Goal: Task Accomplishment & Management: Manage account settings

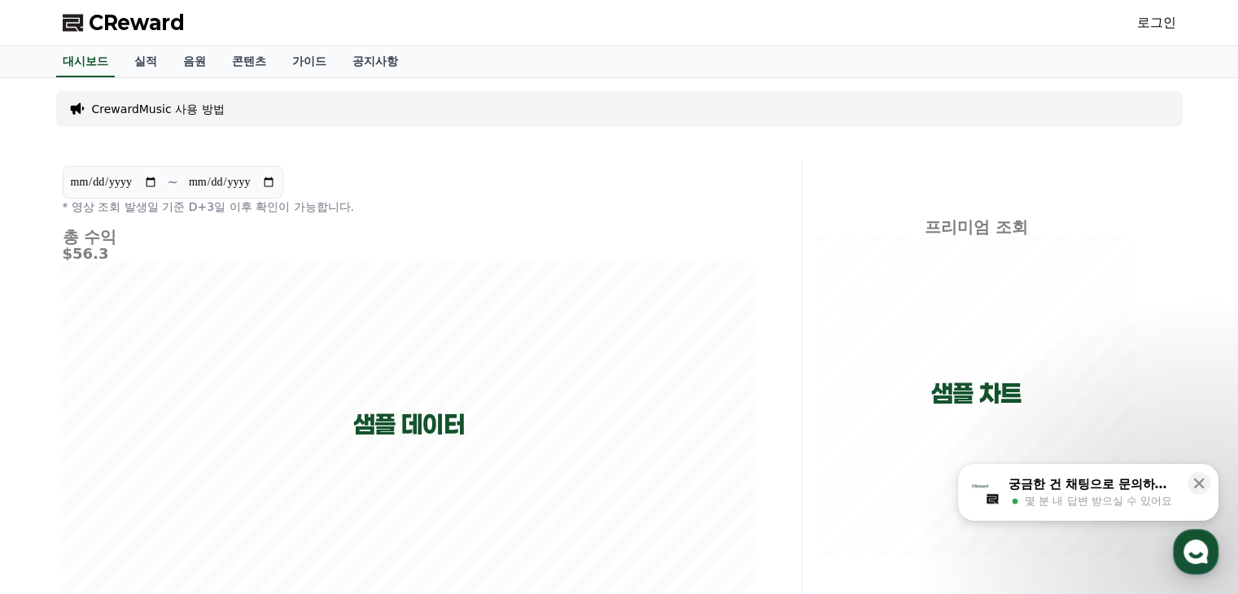
click at [1139, 20] on link "로그인" at bounding box center [1156, 23] width 39 height 20
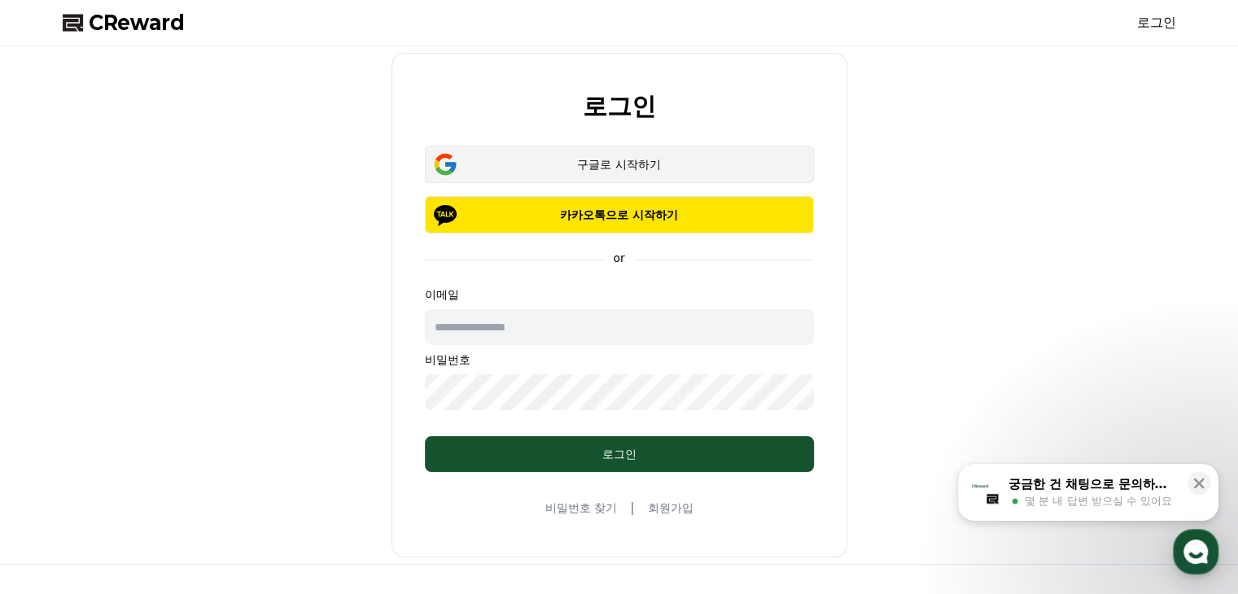
click at [586, 155] on button "구글로 시작하기" at bounding box center [619, 164] width 389 height 37
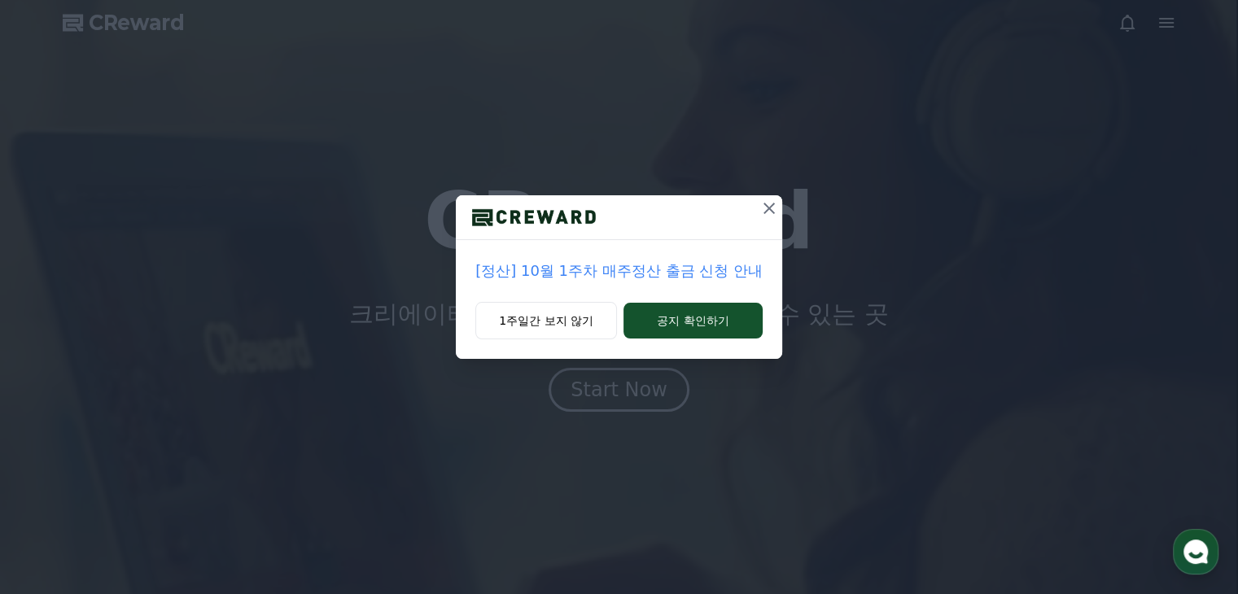
click at [771, 215] on icon at bounding box center [769, 209] width 20 height 20
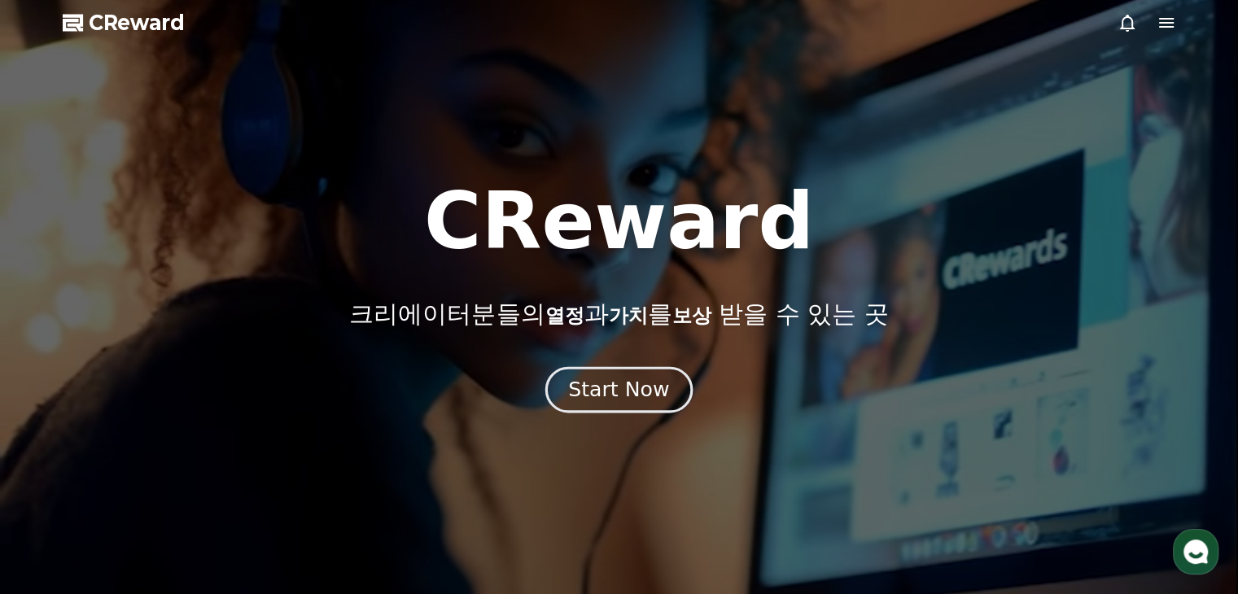
click at [620, 407] on button "Start Now" at bounding box center [618, 390] width 147 height 46
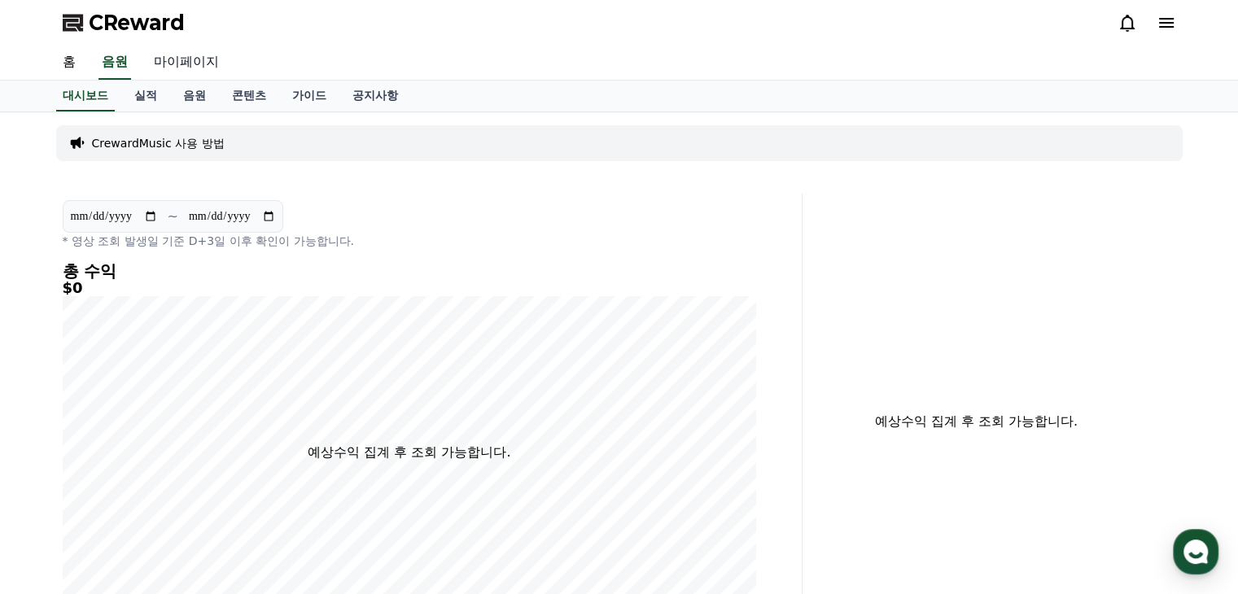
click at [186, 53] on link "마이페이지" at bounding box center [186, 63] width 91 height 34
select select "**********"
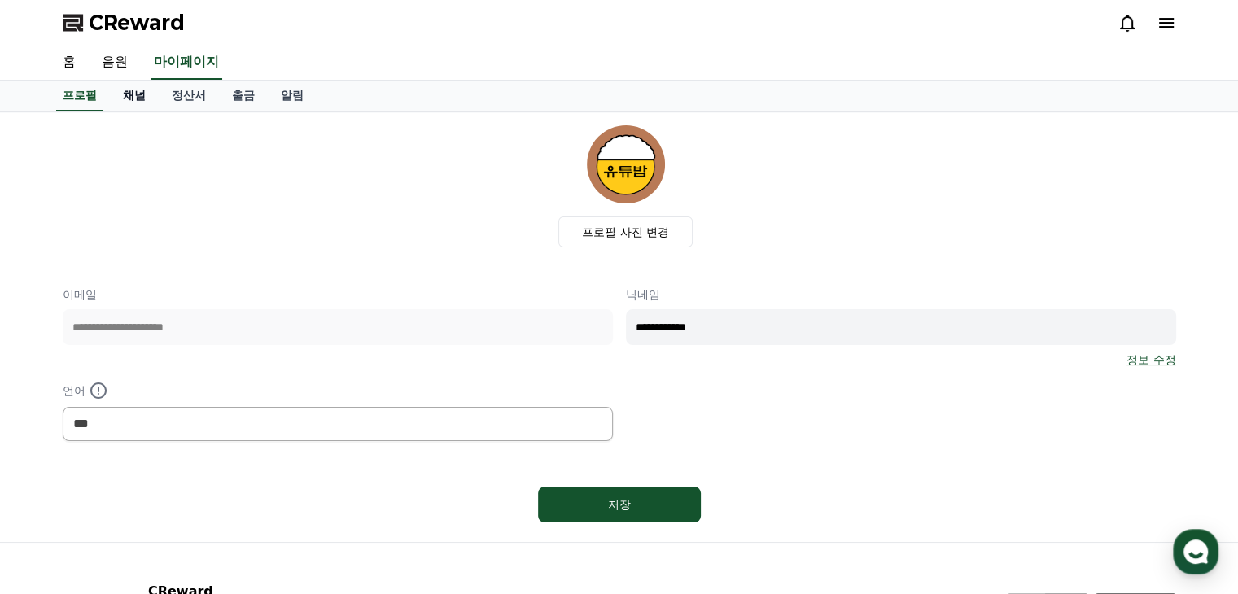
click at [121, 86] on link "채널" at bounding box center [134, 96] width 49 height 31
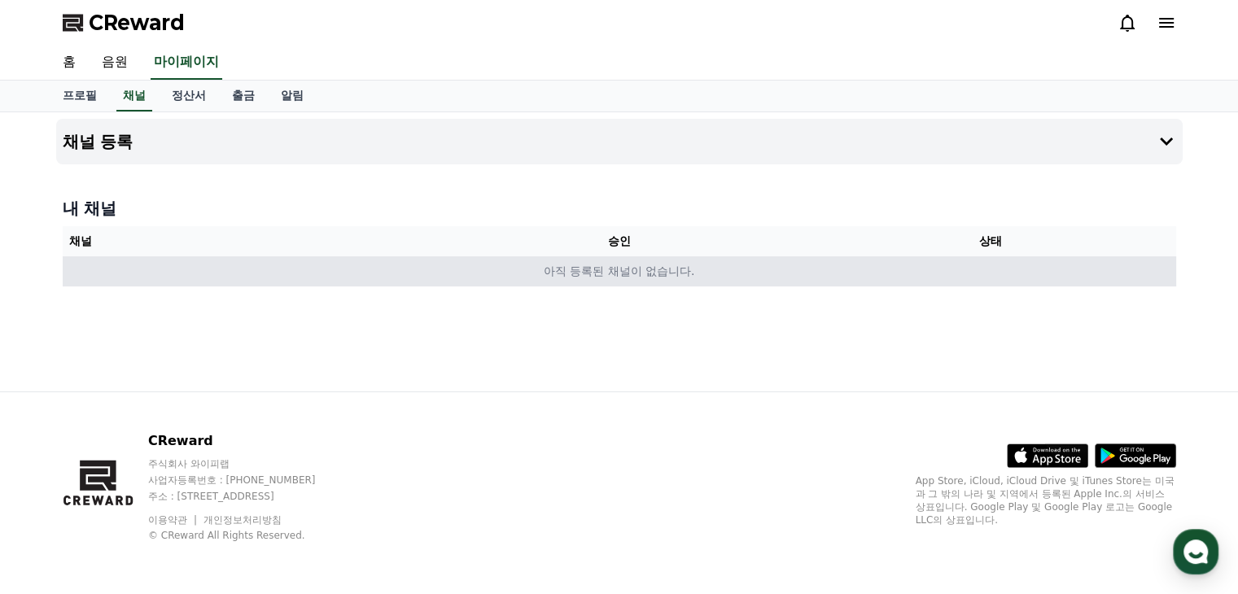
click at [924, 284] on td "아직 등록된 채널이 없습니다." at bounding box center [619, 271] width 1113 height 30
click at [920, 278] on td "아직 등록된 채널이 없습니다." at bounding box center [619, 271] width 1113 height 30
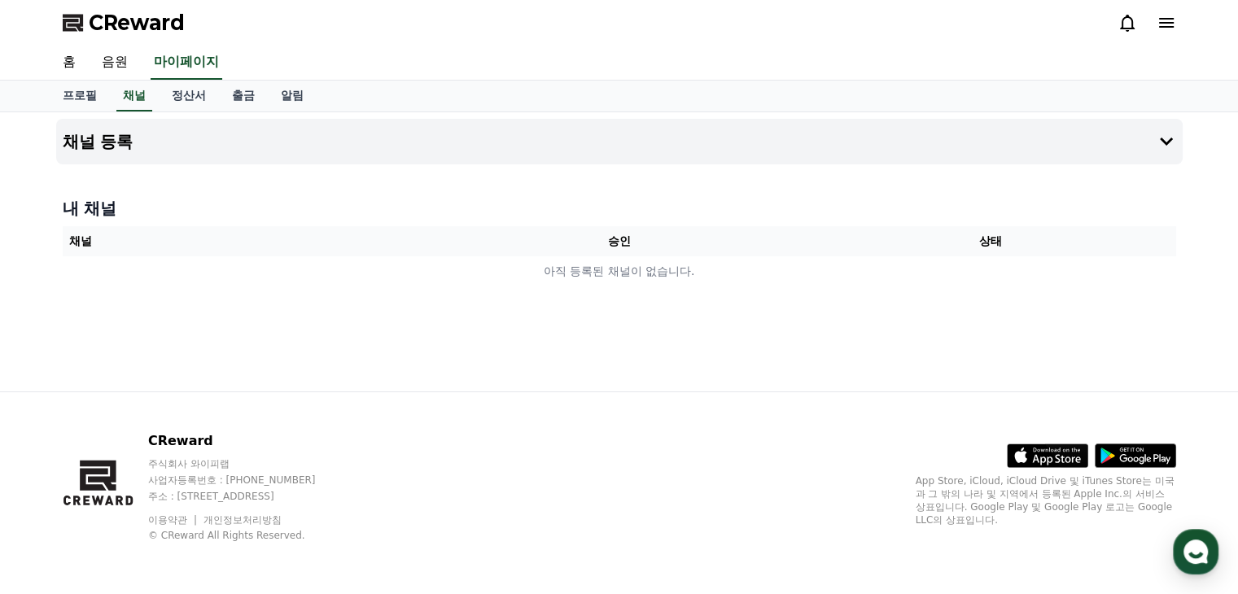
click at [998, 111] on div "프로필 채널 정산서 출금 알림" at bounding box center [619, 97] width 1238 height 32
click at [993, 131] on button "채널 등록" at bounding box center [619, 142] width 1126 height 46
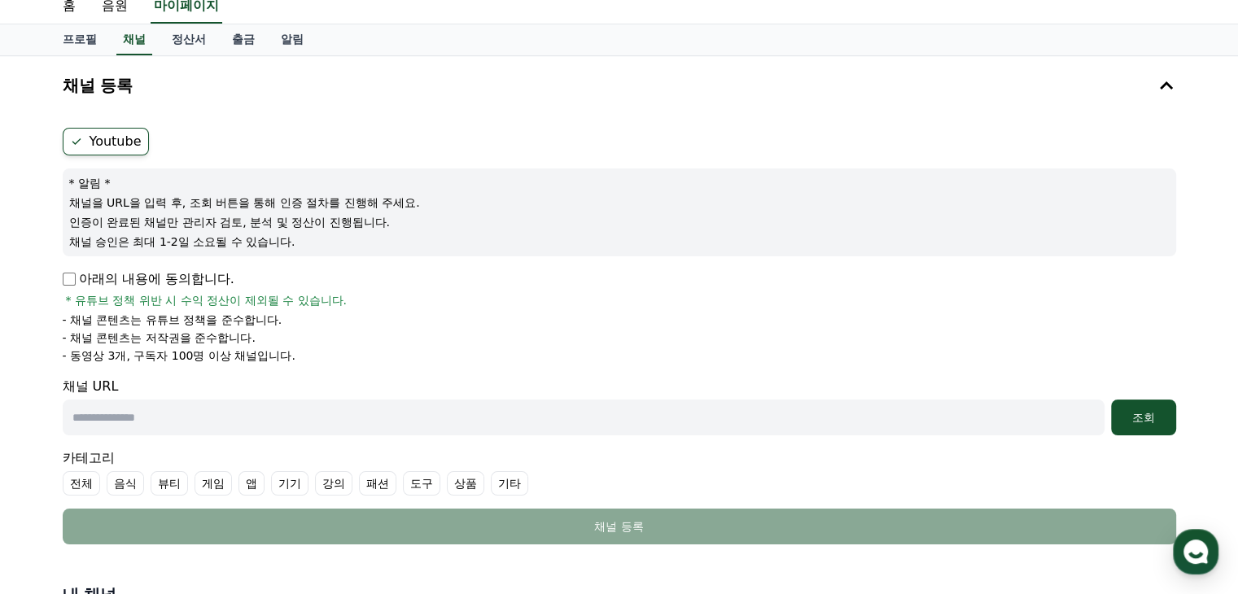
scroll to position [81, 0]
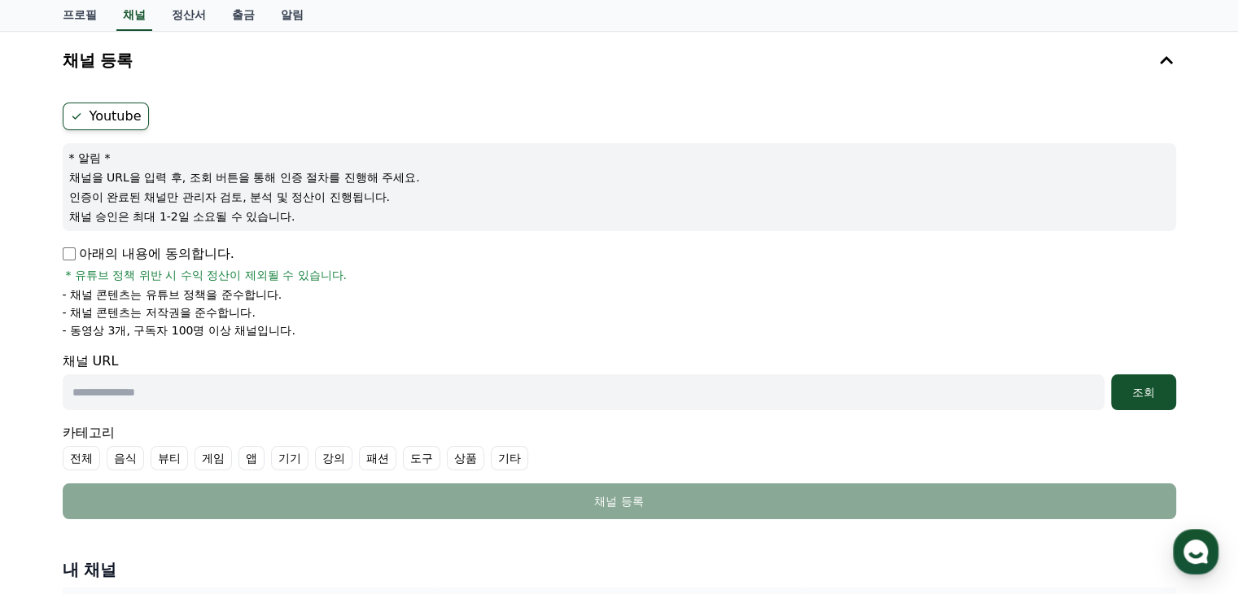
click at [109, 383] on input "text" at bounding box center [584, 392] width 1042 height 36
click at [408, 375] on input "text" at bounding box center [584, 392] width 1042 height 36
paste input "**********"
type input "**********"
click at [86, 454] on label "전체" at bounding box center [81, 458] width 37 height 24
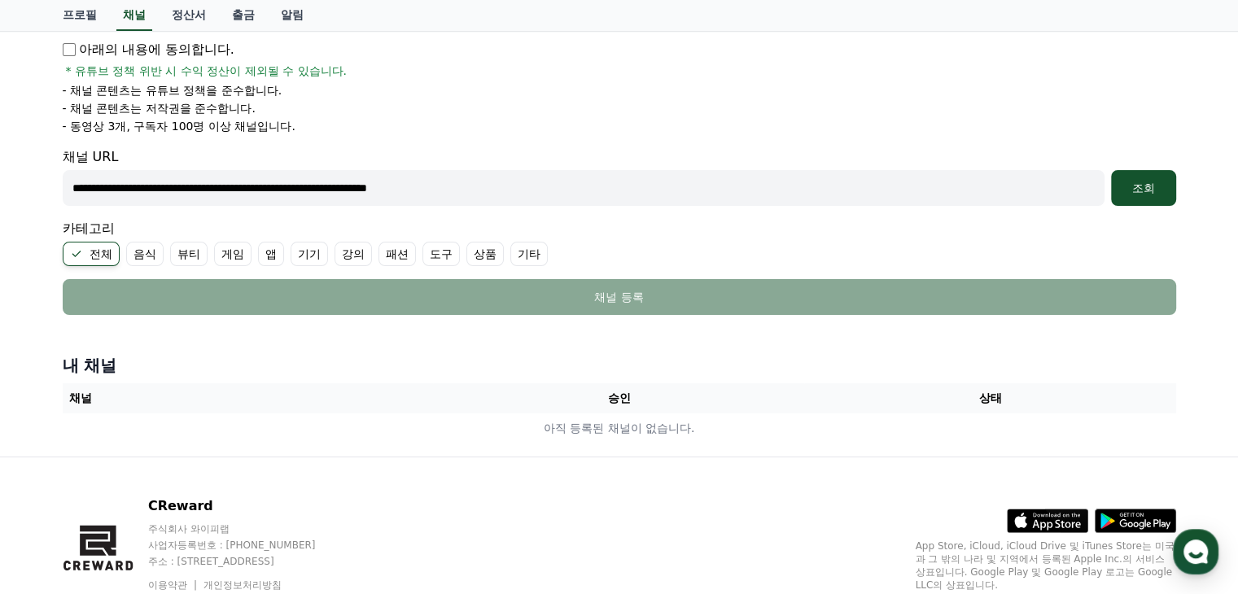
scroll to position [325, 0]
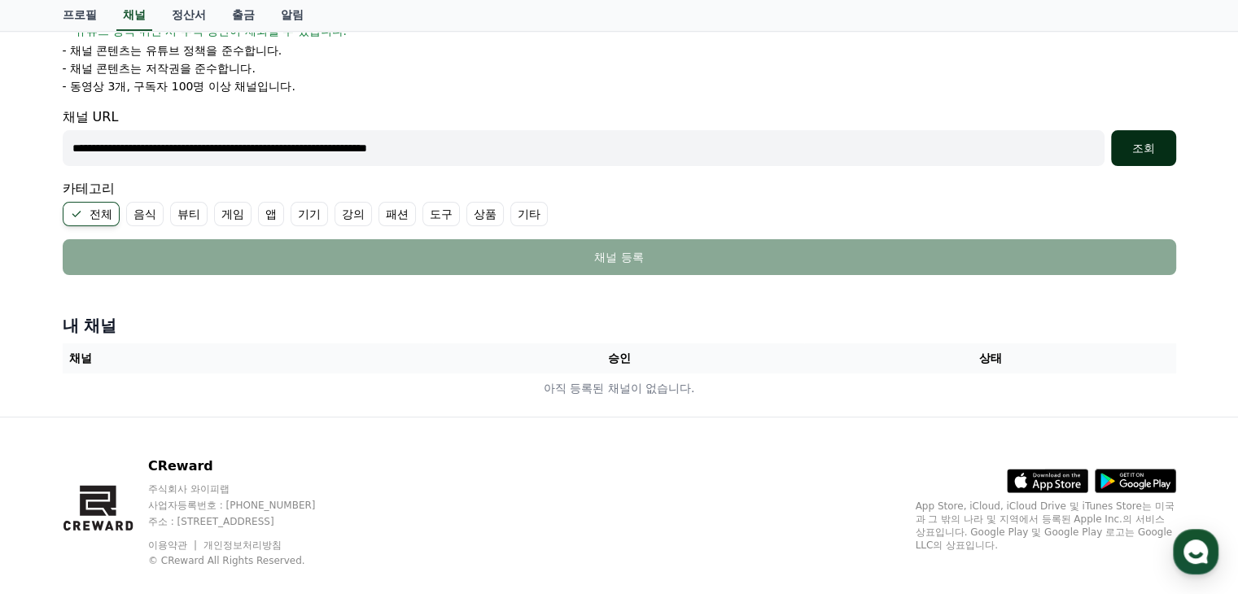
click at [1139, 147] on div "조회" at bounding box center [1143, 148] width 52 height 16
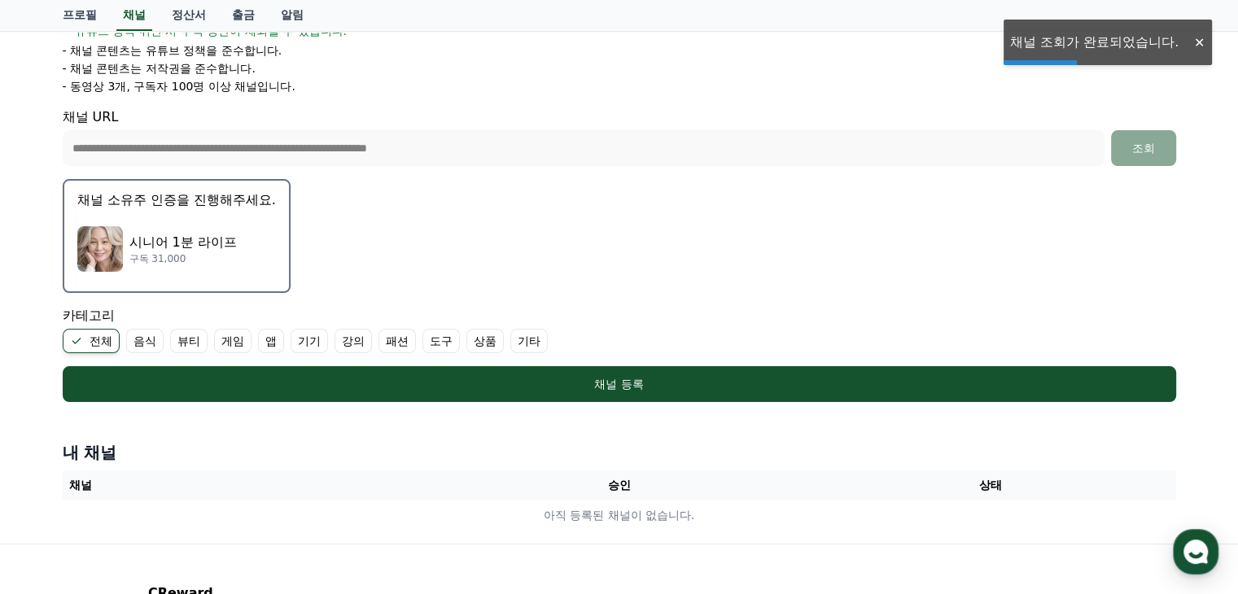
click at [156, 242] on p "시니어 1분 라이프" at bounding box center [182, 243] width 107 height 20
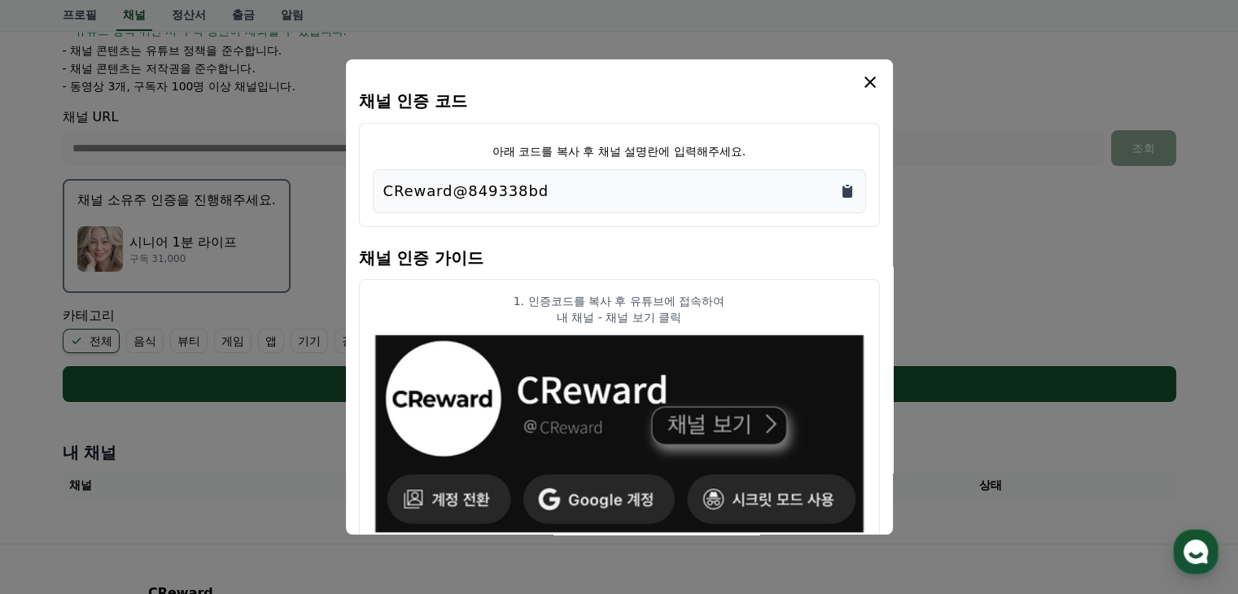
click at [852, 194] on icon "Copy to clipboard" at bounding box center [847, 191] width 16 height 16
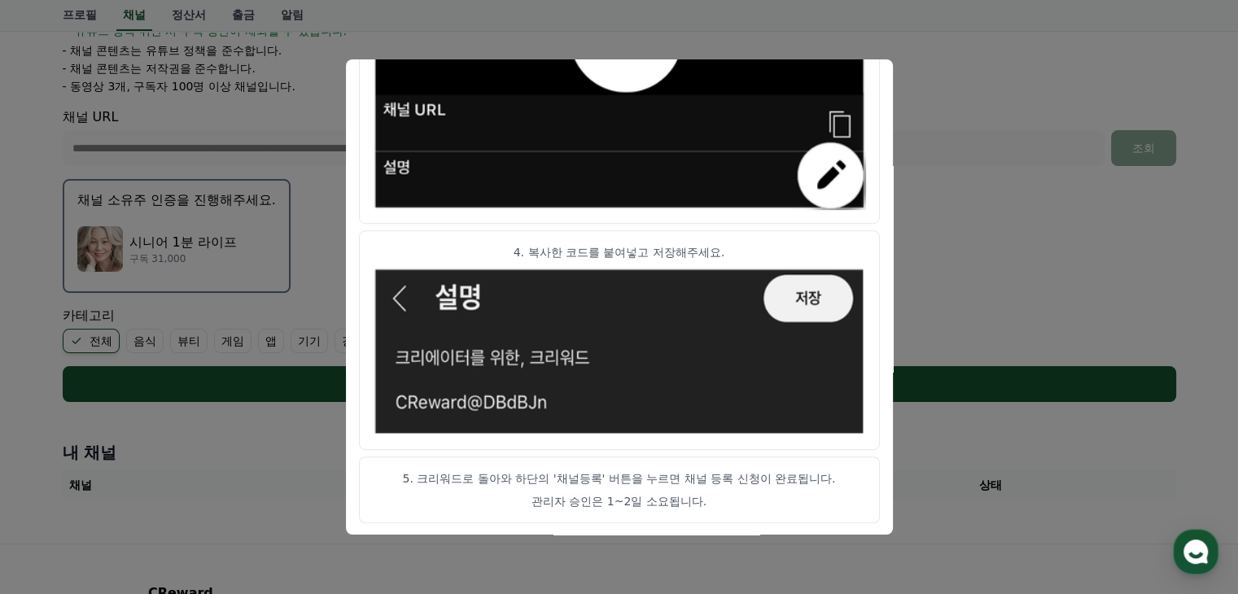
scroll to position [475, 0]
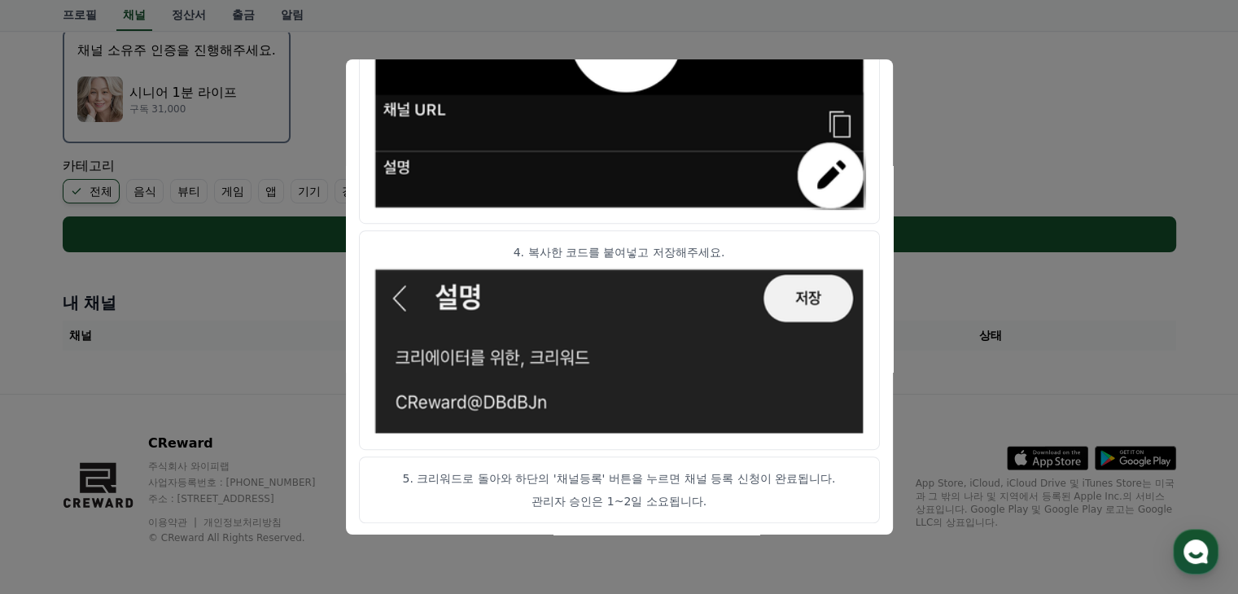
click at [923, 264] on button "close modal" at bounding box center [619, 297] width 1238 height 594
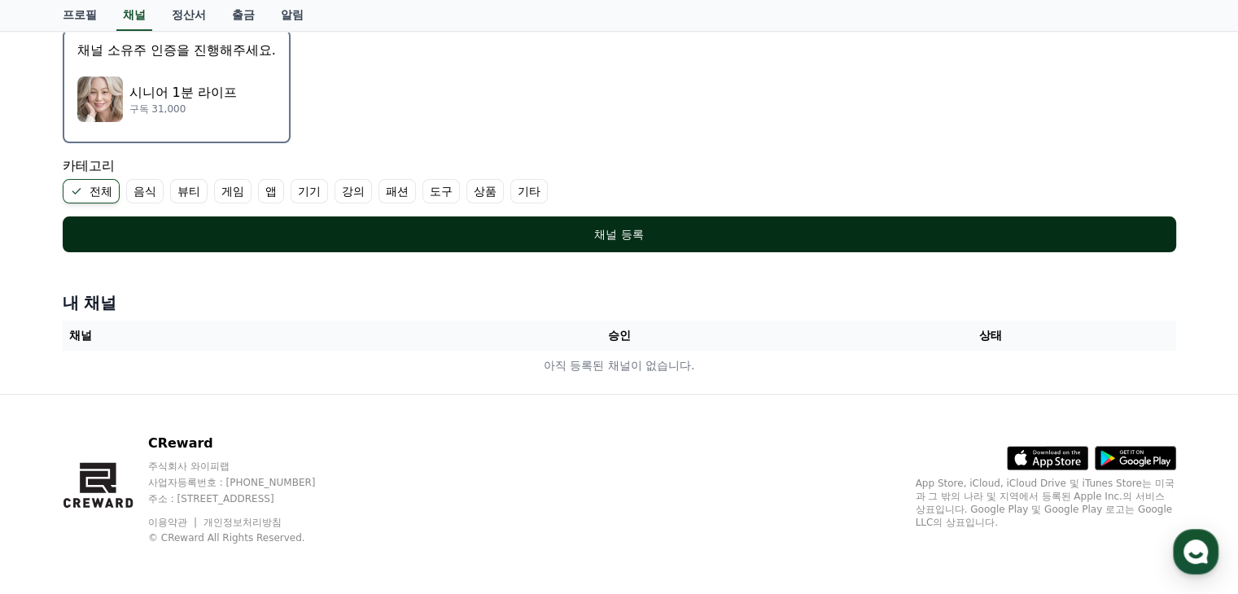
click at [635, 240] on button "채널 등록" at bounding box center [619, 234] width 1113 height 36
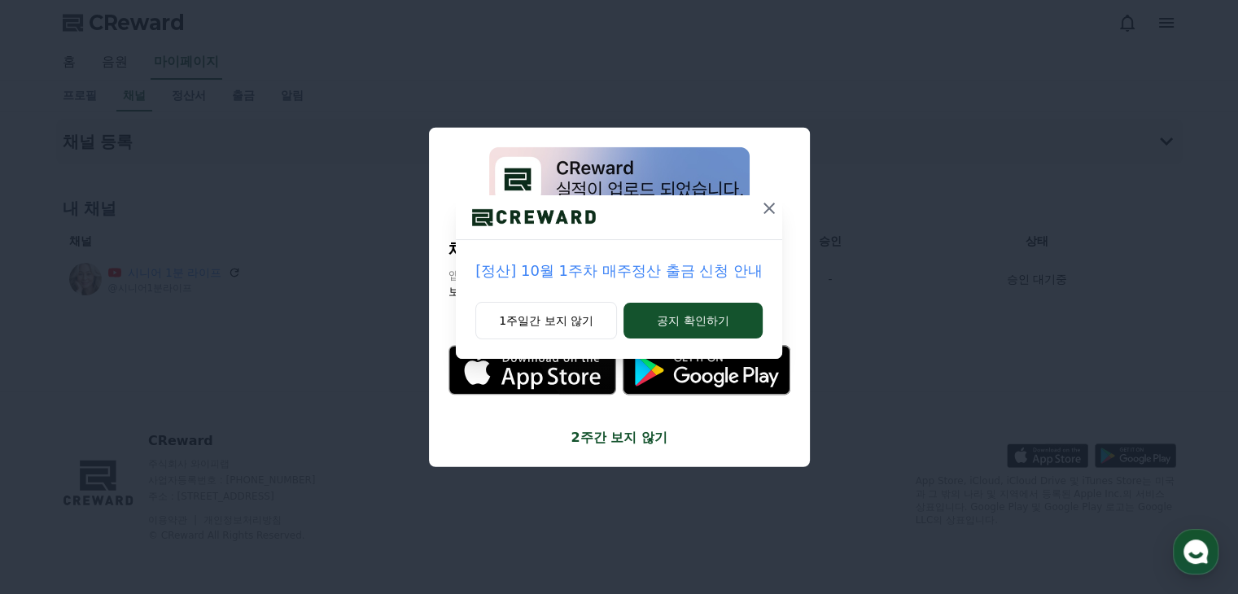
click at [766, 202] on icon at bounding box center [769, 209] width 20 height 20
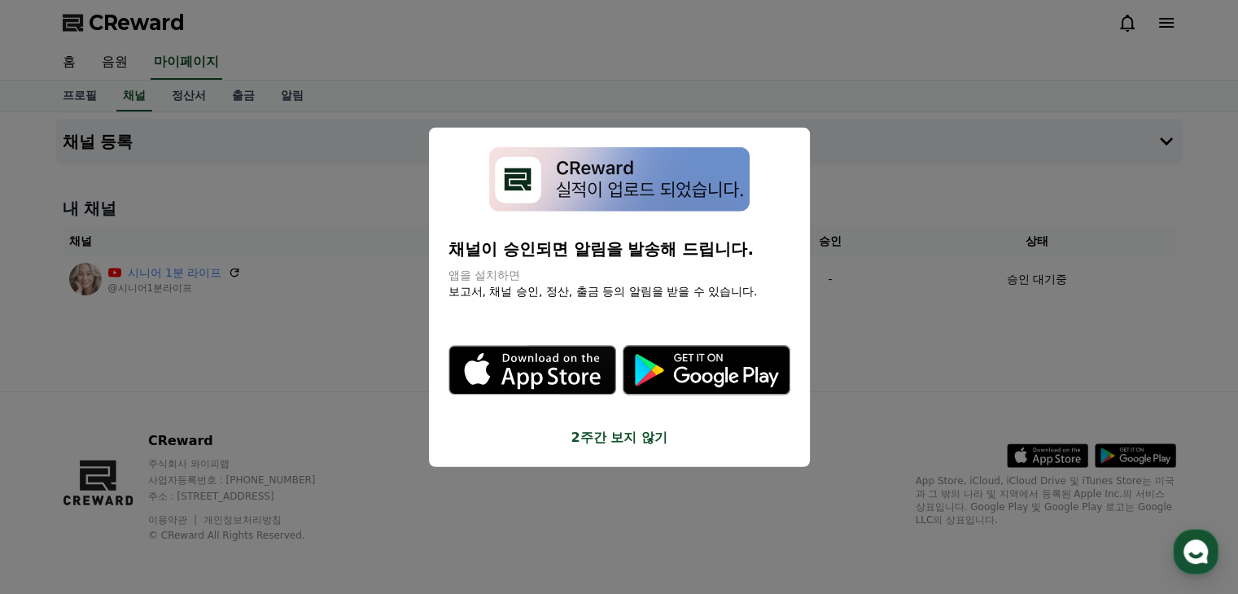
click at [984, 337] on button "close modal" at bounding box center [619, 297] width 1238 height 594
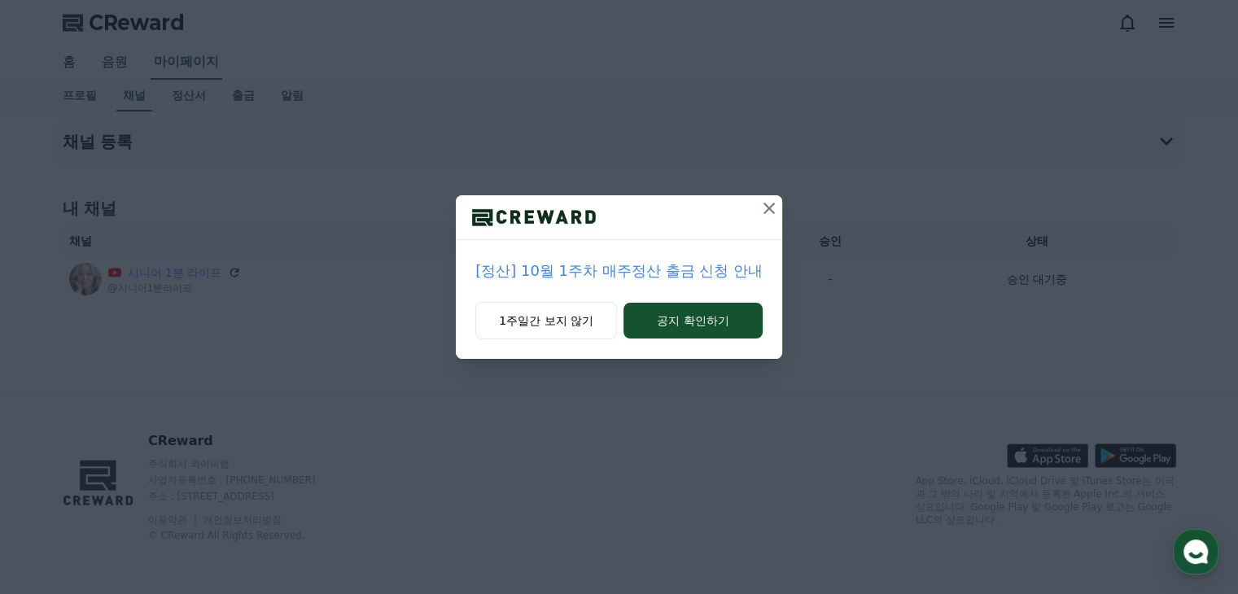
click at [771, 210] on icon at bounding box center [769, 209] width 20 height 20
